Goal: Task Accomplishment & Management: Manage account settings

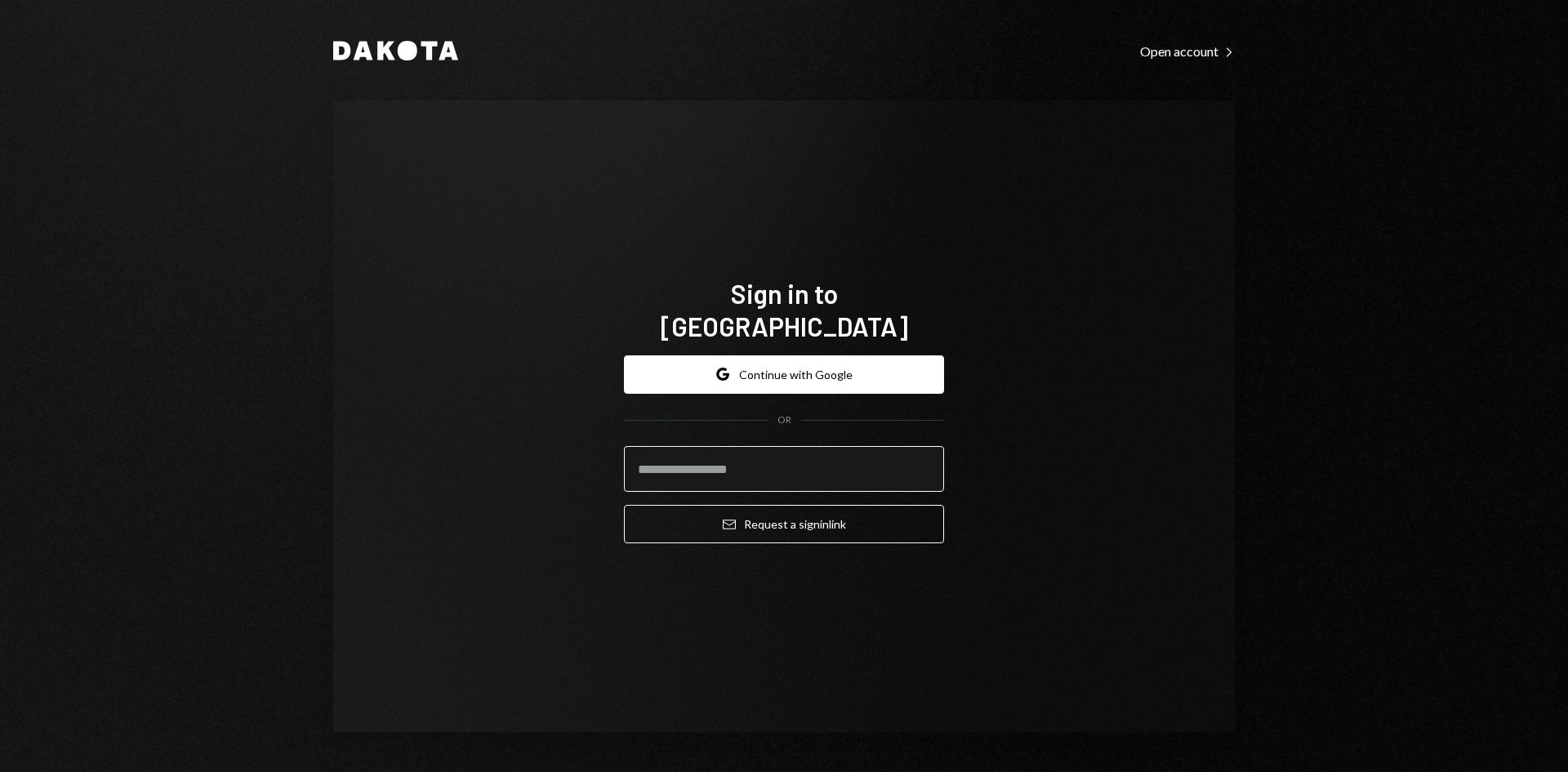
click at [663, 458] on input "email" at bounding box center [784, 469] width 320 height 46
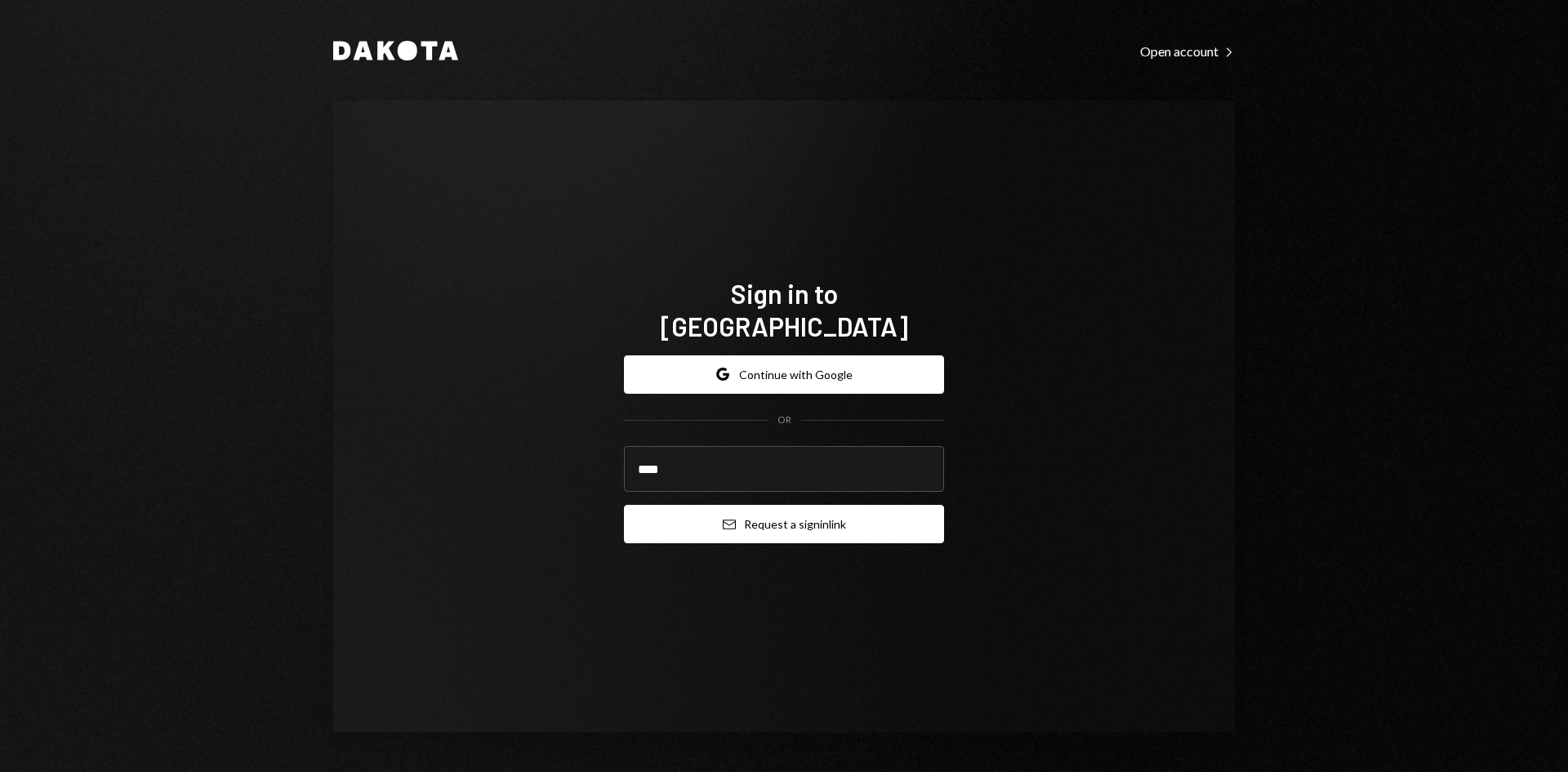
type input "**********"
click at [771, 513] on button "Email Request a sign in link" at bounding box center [784, 524] width 320 height 38
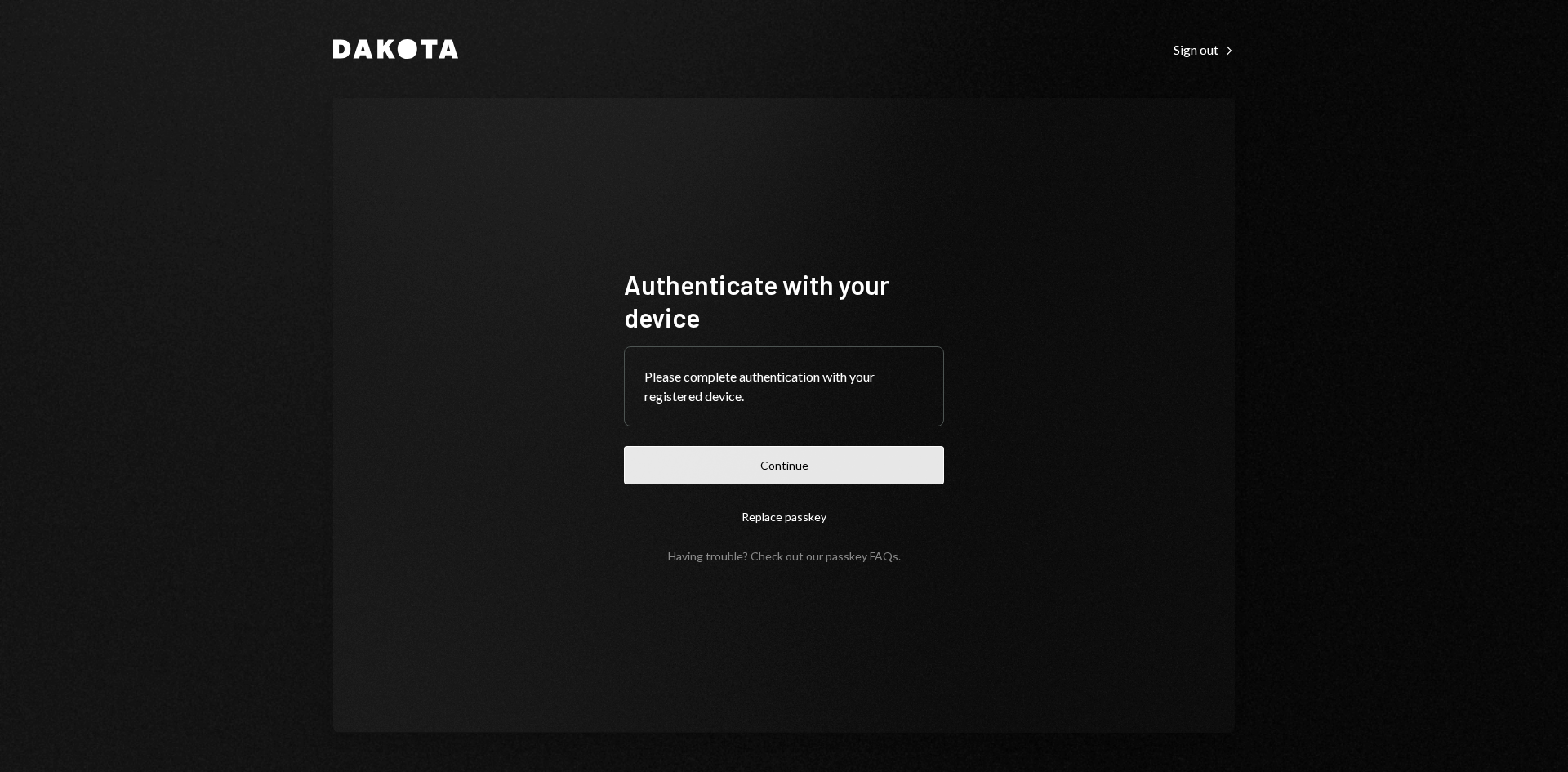
click at [851, 466] on button "Continue" at bounding box center [784, 465] width 320 height 38
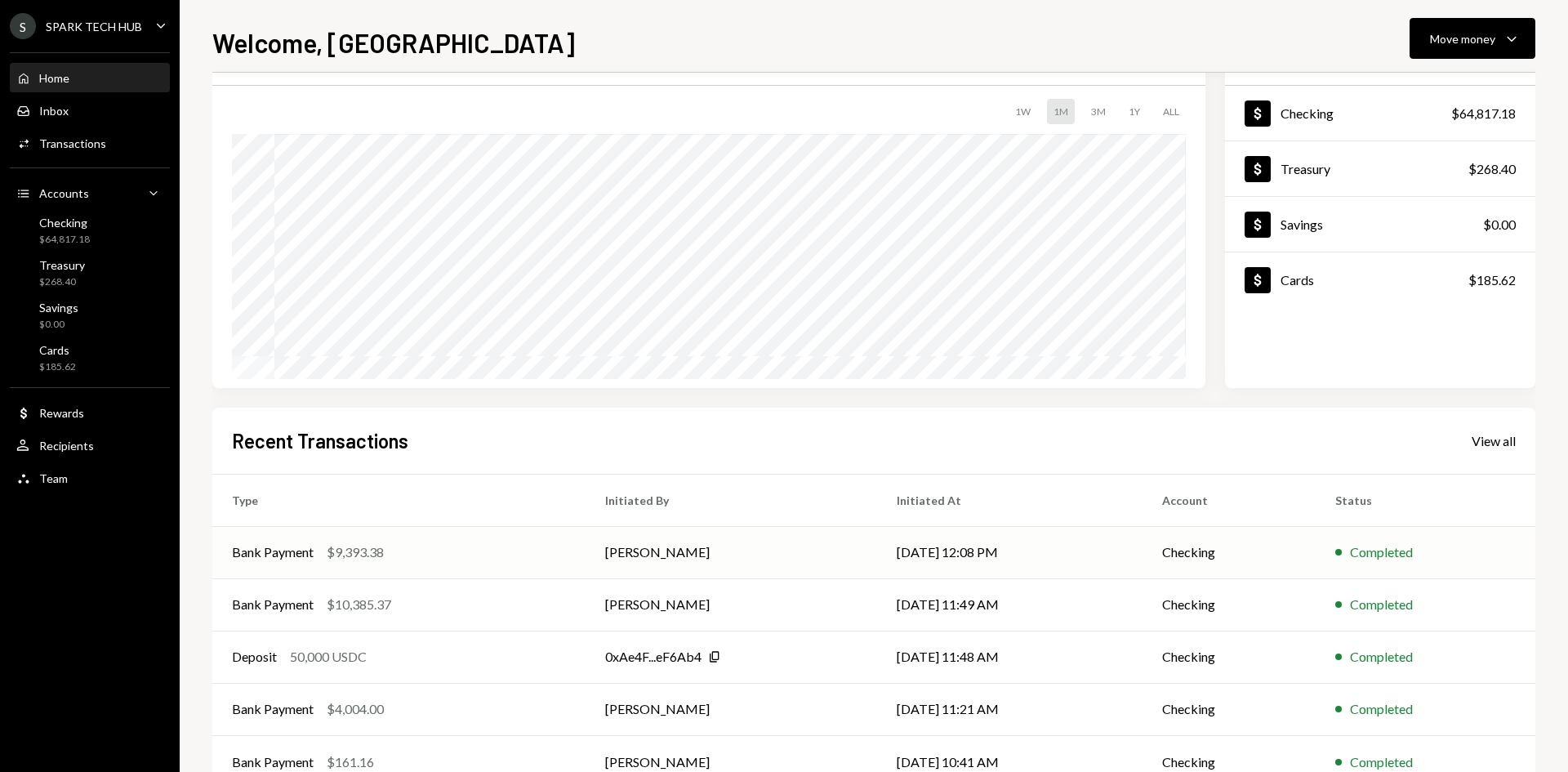
scroll to position [135, 0]
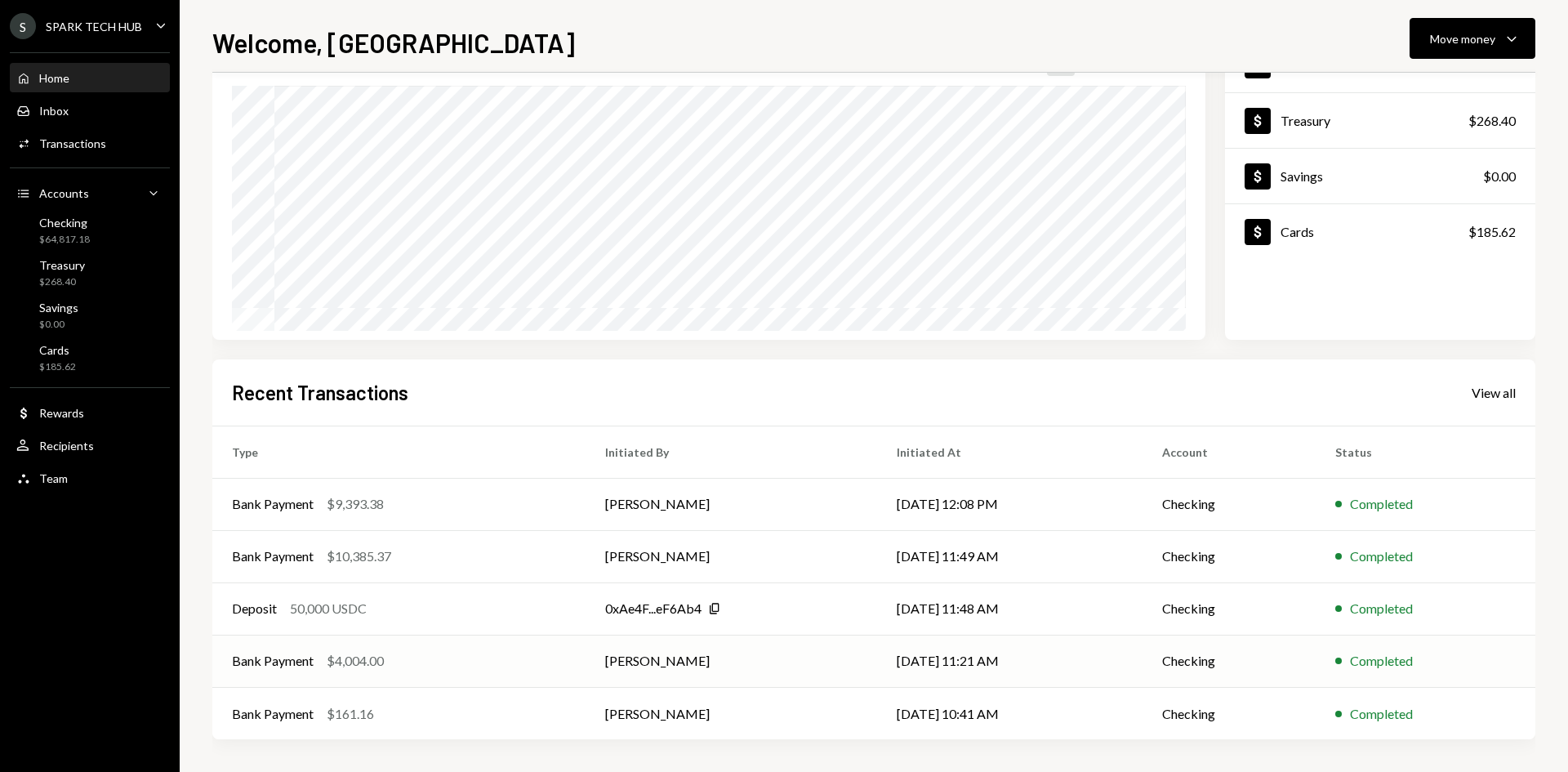
click at [660, 653] on td "[PERSON_NAME]" at bounding box center [731, 660] width 291 height 52
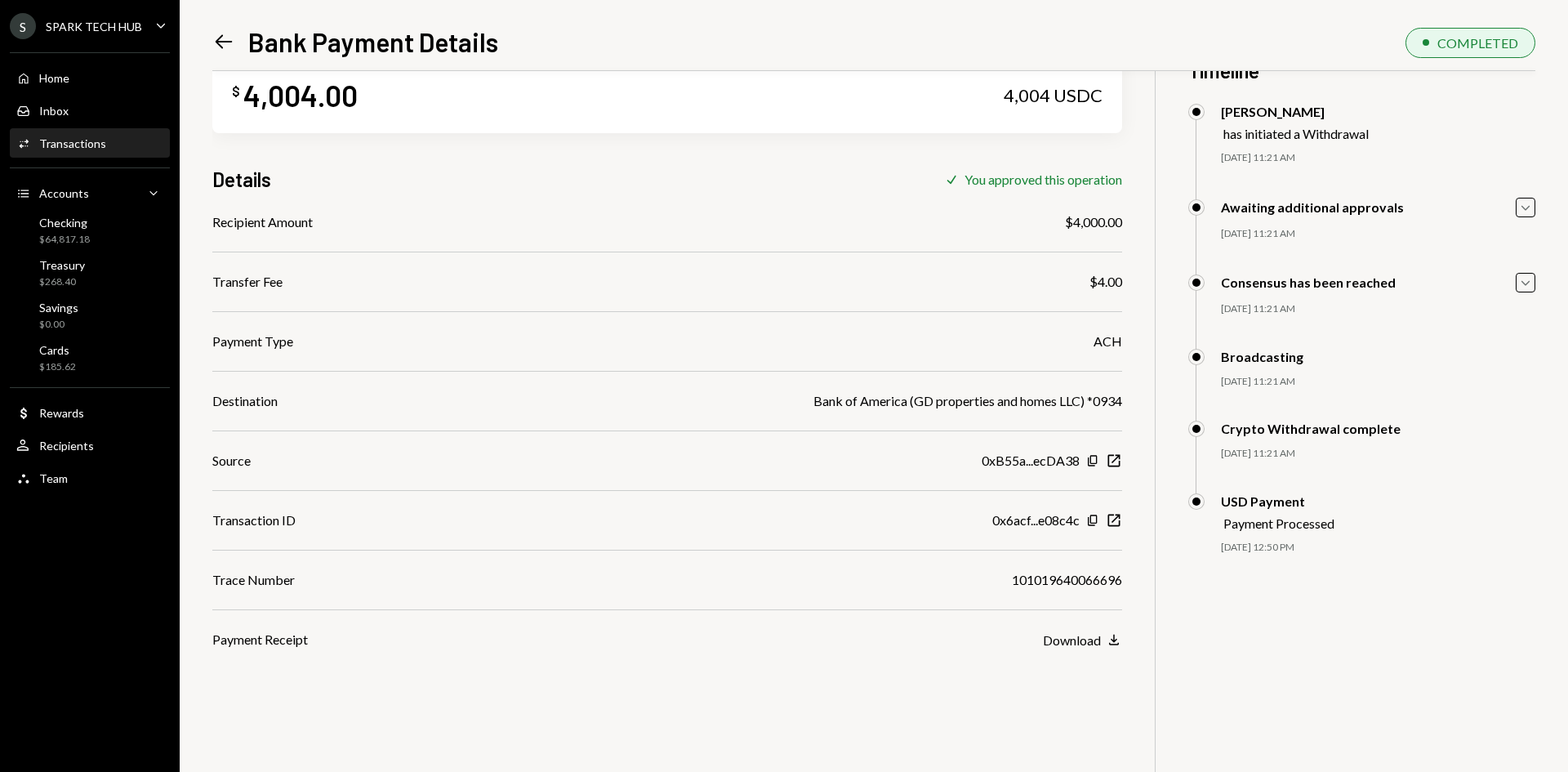
scroll to position [71, 0]
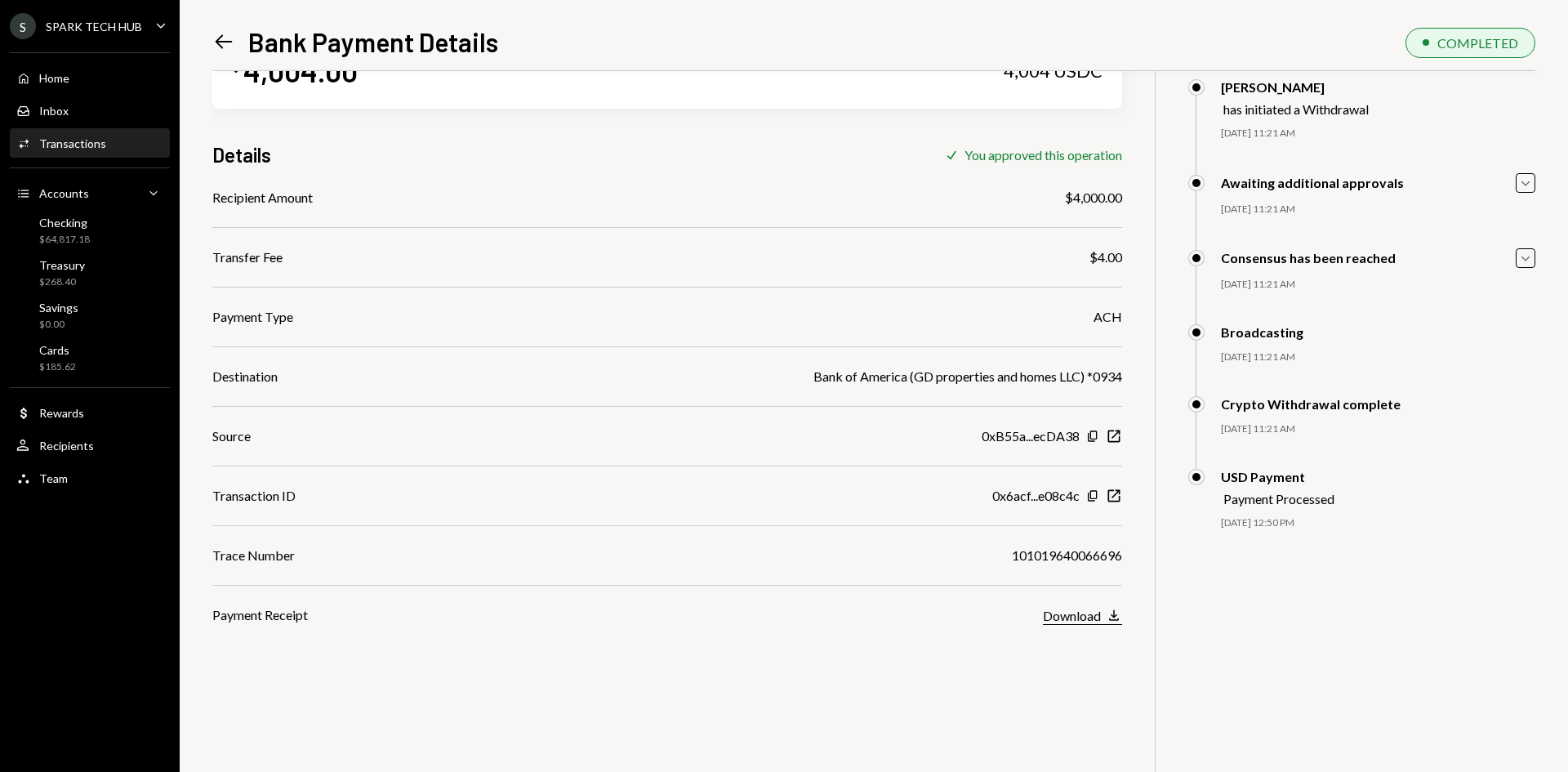
click at [1081, 610] on div "Download" at bounding box center [1072, 615] width 58 height 15
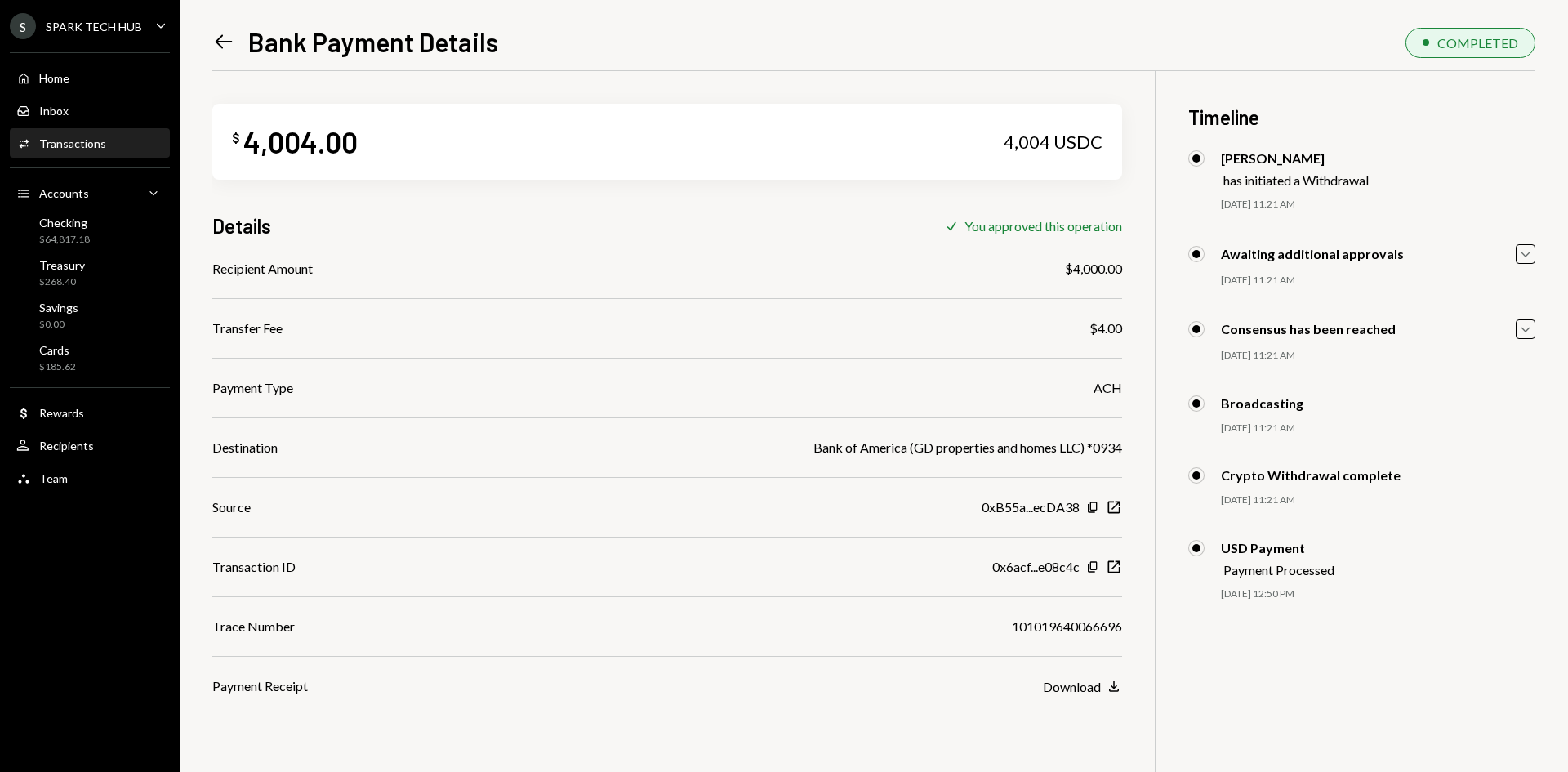
click at [90, 143] on div "Transactions" at bounding box center [73, 143] width 67 height 13
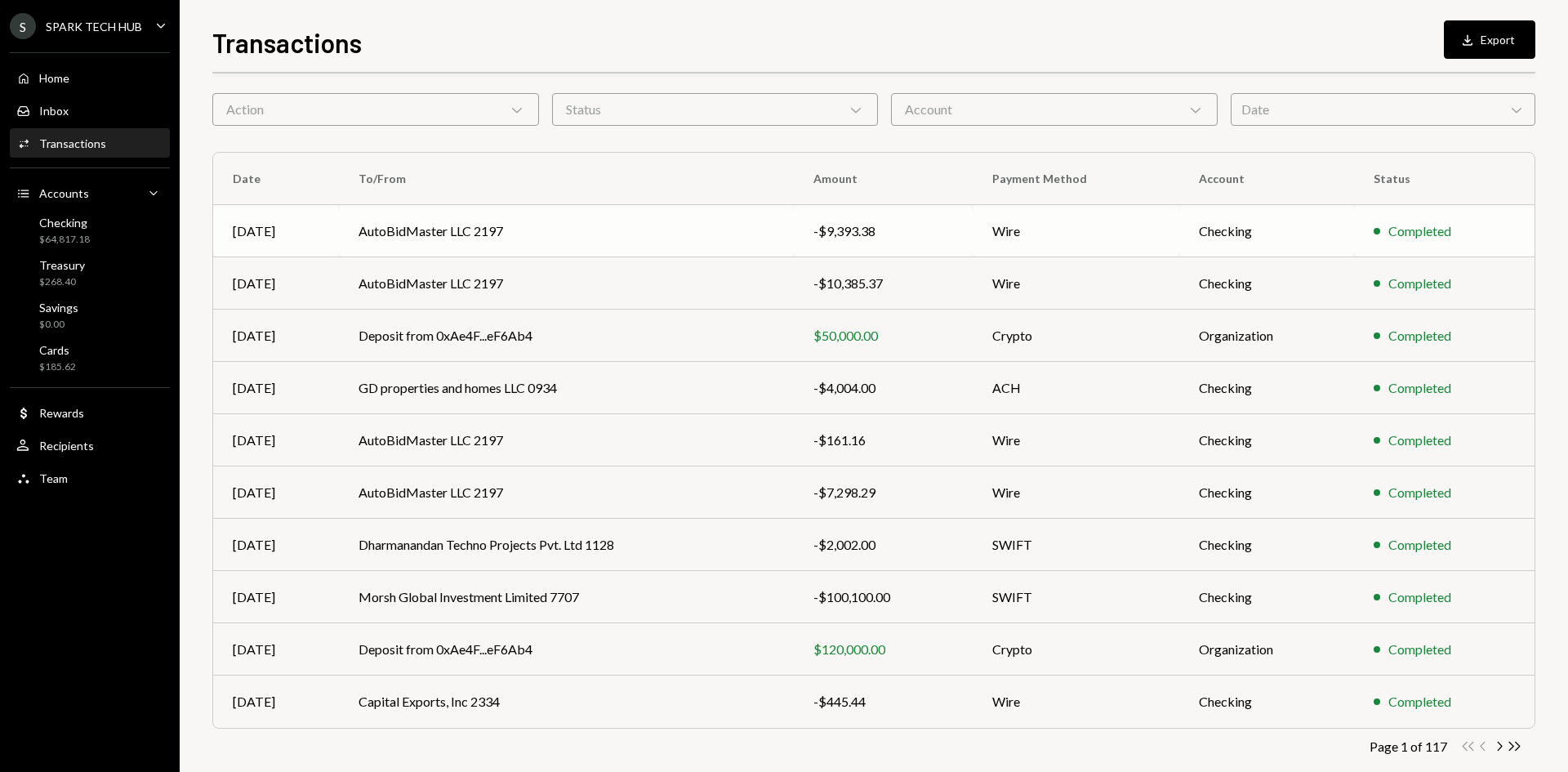
scroll to position [81, 0]
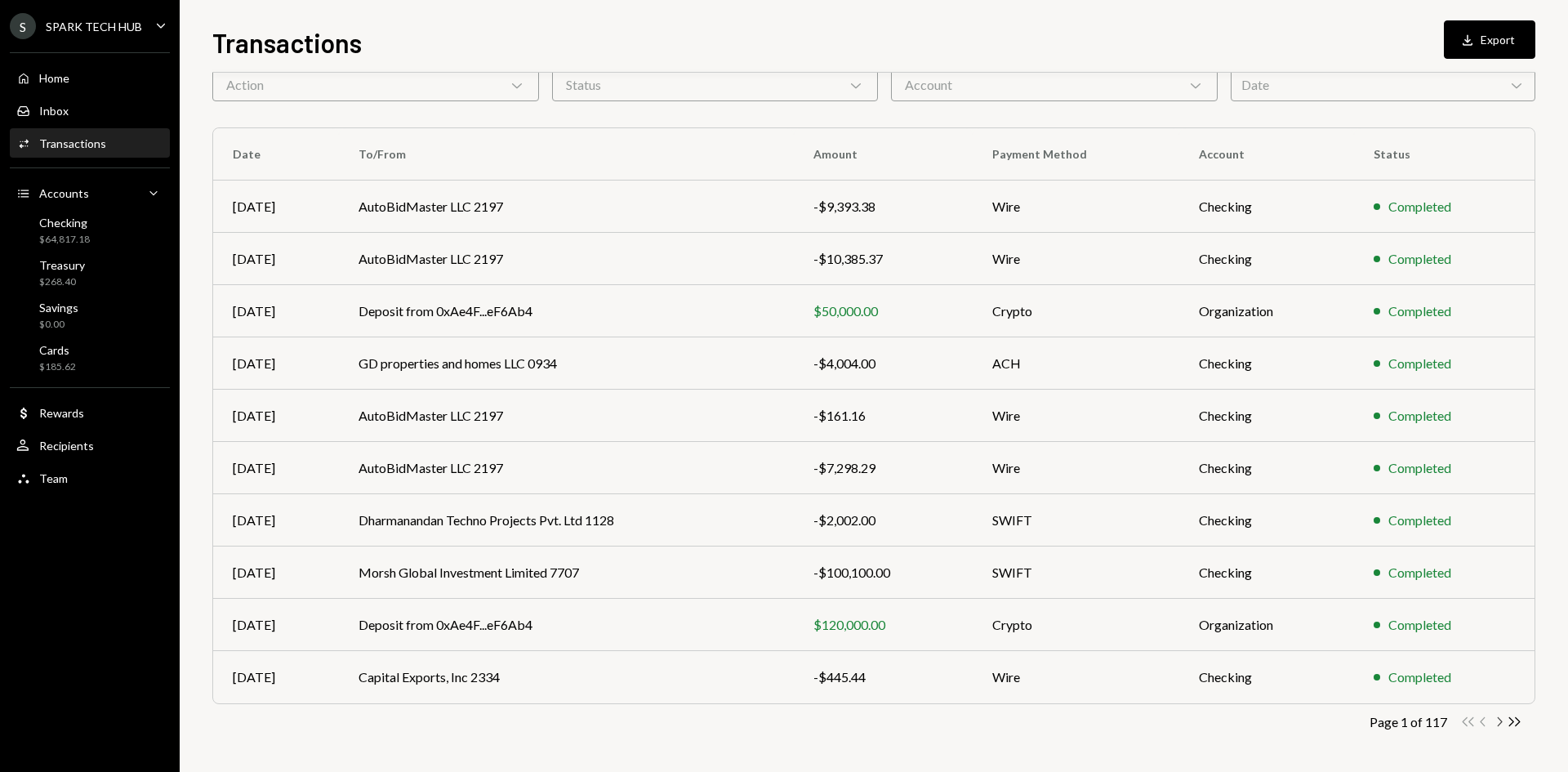
click at [1501, 719] on icon "Chevron Right" at bounding box center [1499, 721] width 15 height 15
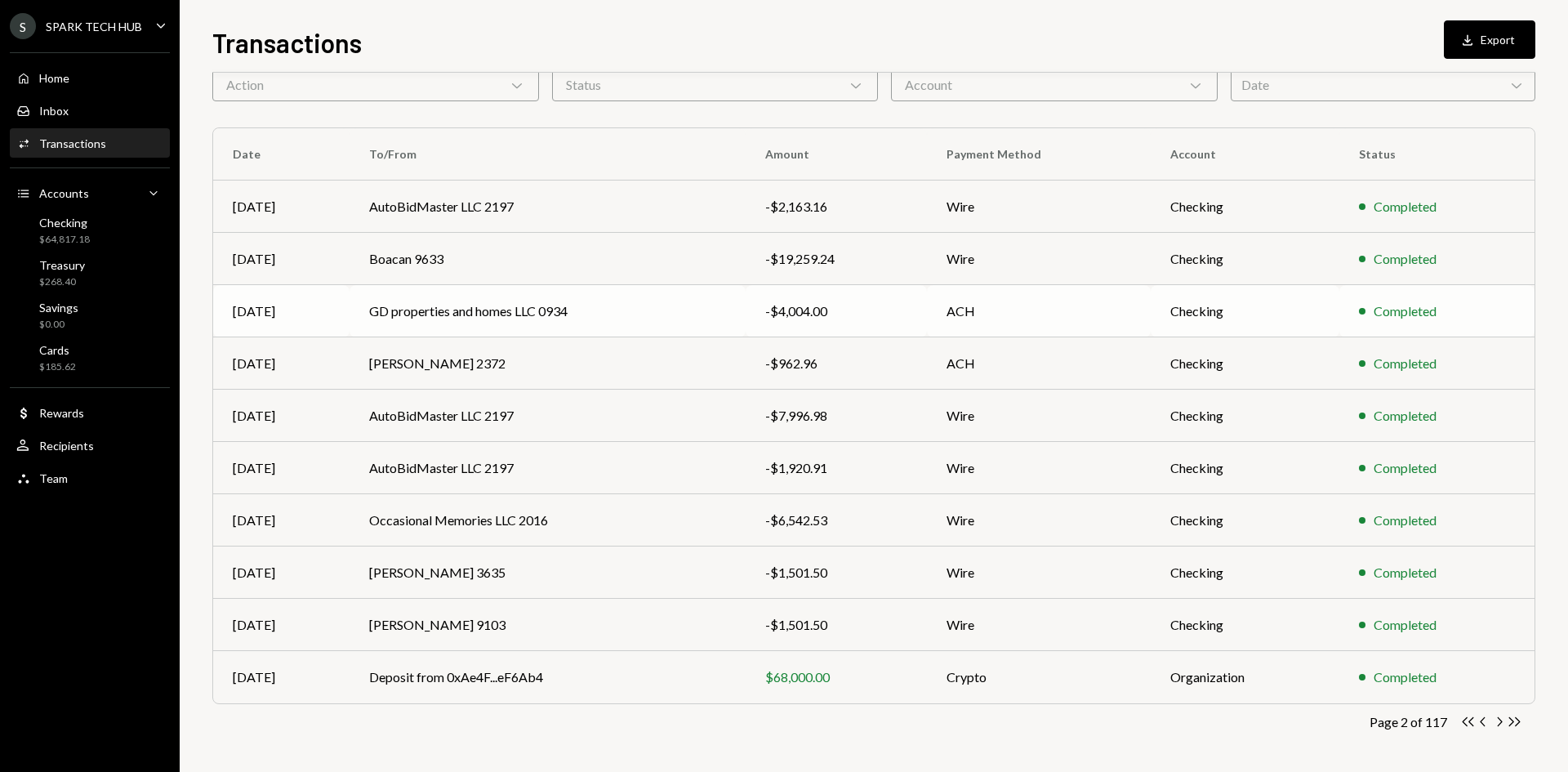
scroll to position [0, 0]
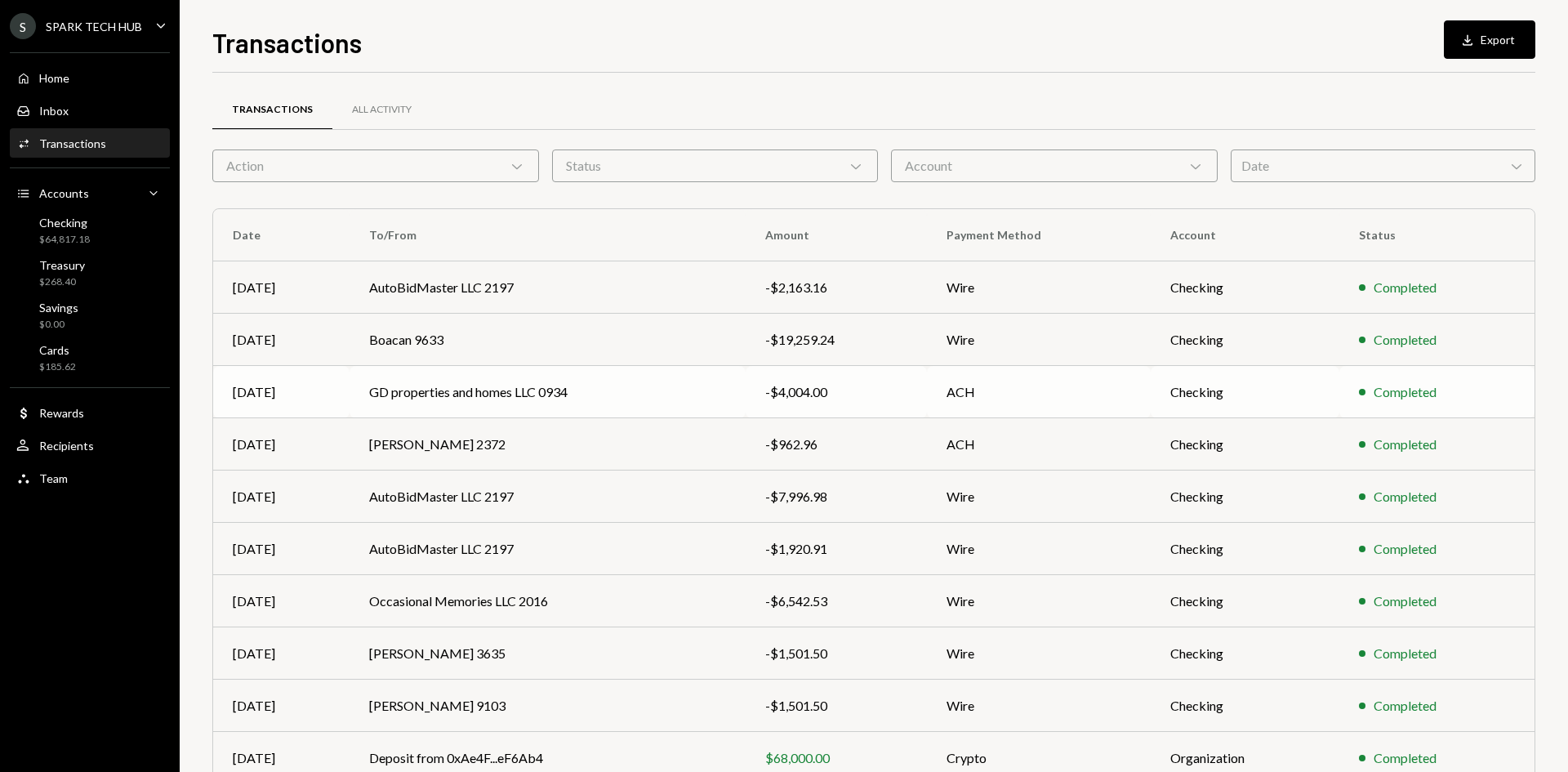
click at [512, 392] on td "GD properties and homes LLC 0934" at bounding box center [547, 391] width 396 height 52
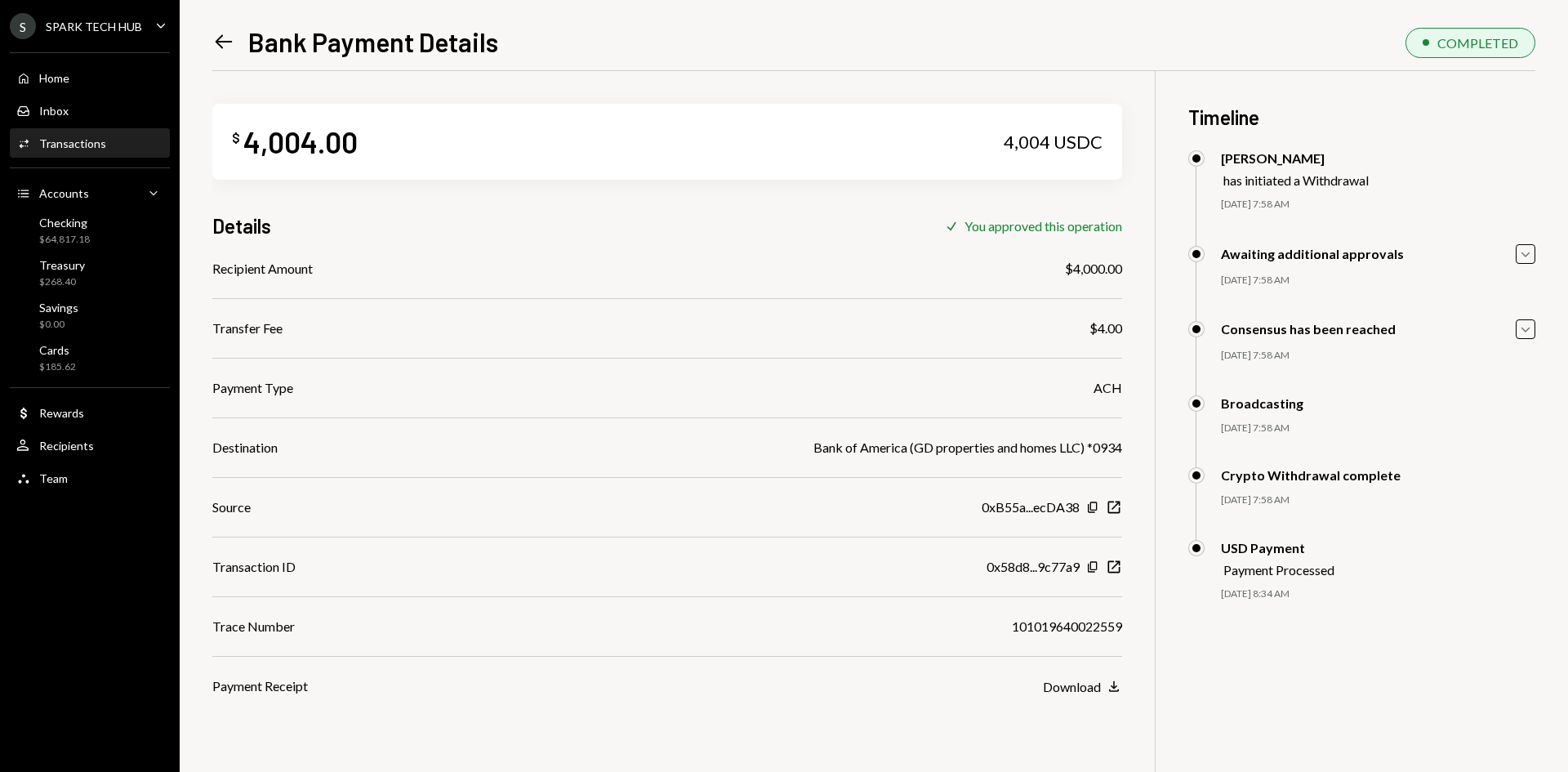
click at [1068, 632] on div "101019640022559" at bounding box center [1066, 626] width 111 height 19
copy div "101019640022559"
click at [70, 94] on div "Home Home Inbox Inbox Activities Transactions Accounts Accounts Caret Down Chec…" at bounding box center [89, 268] width 180 height 453
click at [87, 81] on div "Home Home" at bounding box center [89, 78] width 147 height 14
